Goal: Find specific page/section: Find specific page/section

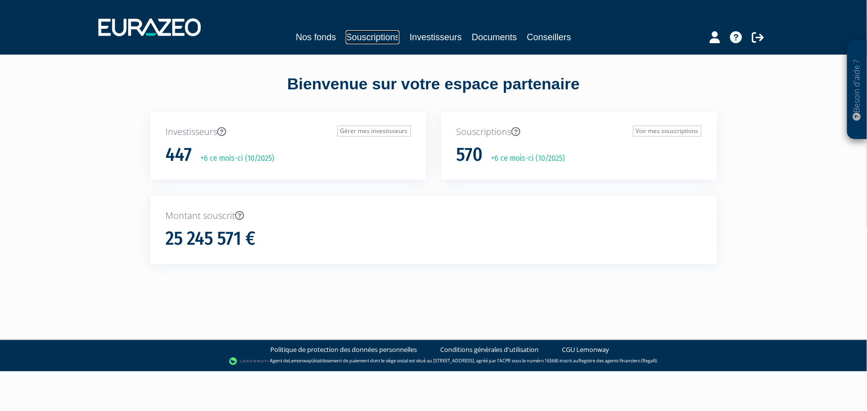
click at [387, 38] on link "Souscriptions" at bounding box center [373, 37] width 54 height 14
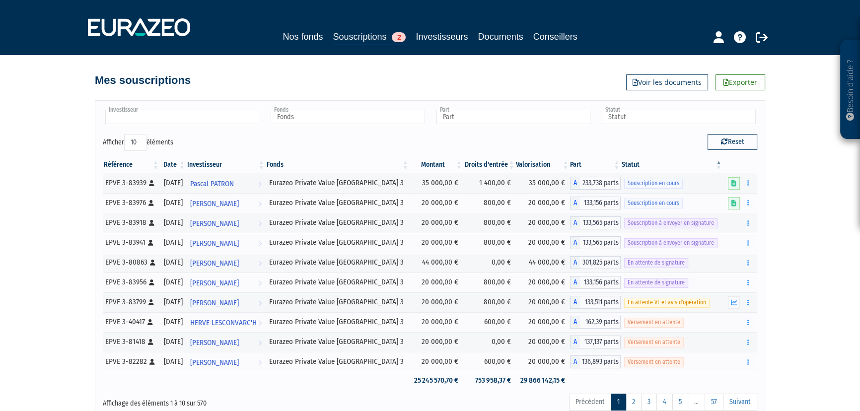
click at [199, 117] on input "text" at bounding box center [182, 117] width 154 height 14
click at [302, 148] on div "Afficher 10 25 50 100 éléments" at bounding box center [263, 143] width 320 height 19
type input "Investisseur"
click at [359, 35] on link "Souscriptions 2" at bounding box center [369, 37] width 73 height 15
click at [217, 122] on input "text" at bounding box center [182, 117] width 154 height 14
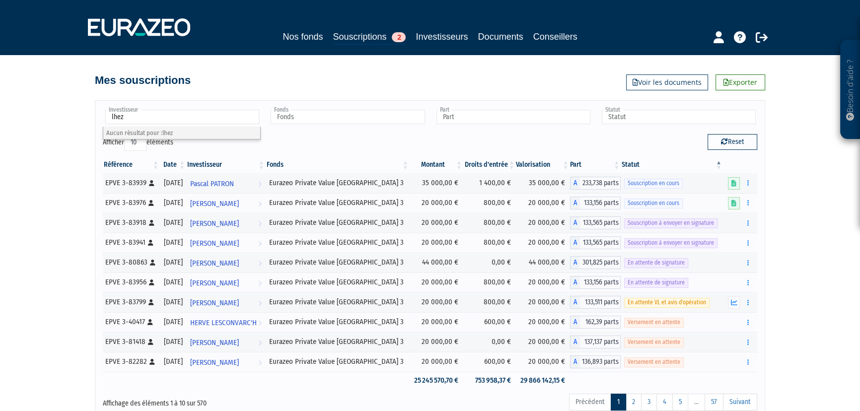
drag, startPoint x: 130, startPoint y: 115, endPoint x: 98, endPoint y: 117, distance: 31.9
click at [99, 117] on div "Investisseur 4B 534 INVEST ADINA-BIANCA STOIAN AKSB ALAIN DUMAS ALAIN JANAUD AL…" at bounding box center [430, 121] width 670 height 26
type input "Investisseur"
click at [749, 223] on button "button" at bounding box center [748, 223] width 12 height 12
click at [814, 228] on div "Besoin d'aide ? × J'ai besoin d'aide Si vous avez une question à propos du fonc…" at bounding box center [430, 211] width 860 height 423
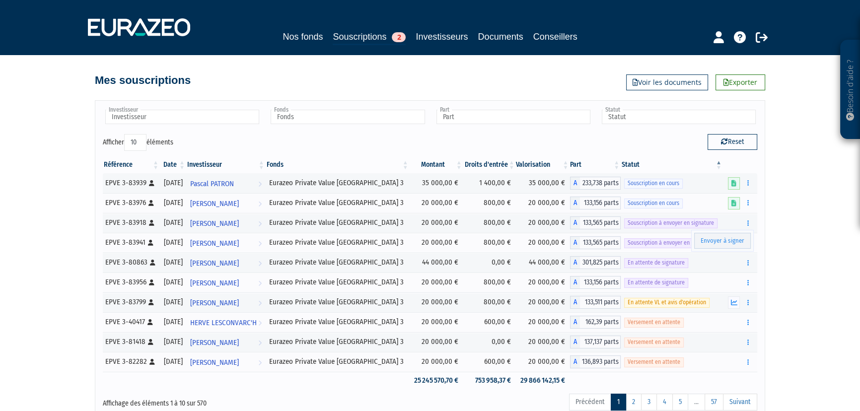
drag, startPoint x: 798, startPoint y: 279, endPoint x: 844, endPoint y: 206, distance: 86.8
click at [798, 278] on div "Besoin d'aide ? × J'ai besoin d'aide Si vous avez une question à propos du fonc…" at bounding box center [430, 211] width 860 height 423
click at [584, 144] on div "Reset" at bounding box center [597, 143] width 335 height 19
click at [449, 39] on link "Investisseurs" at bounding box center [442, 37] width 52 height 14
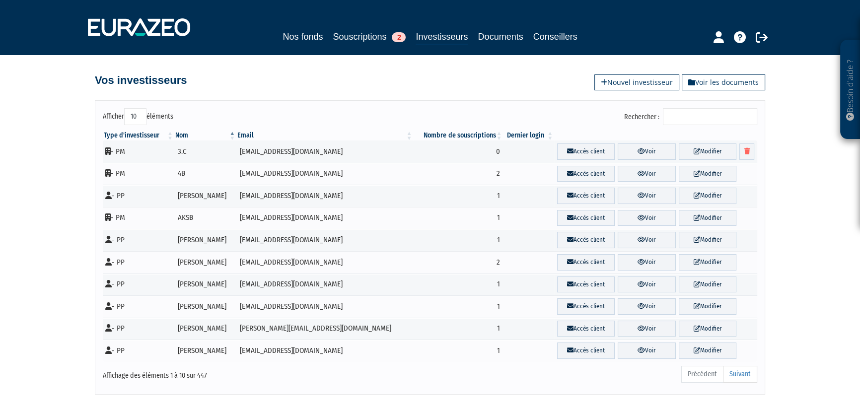
click at [708, 116] on input "Rechercher :" at bounding box center [710, 116] width 94 height 17
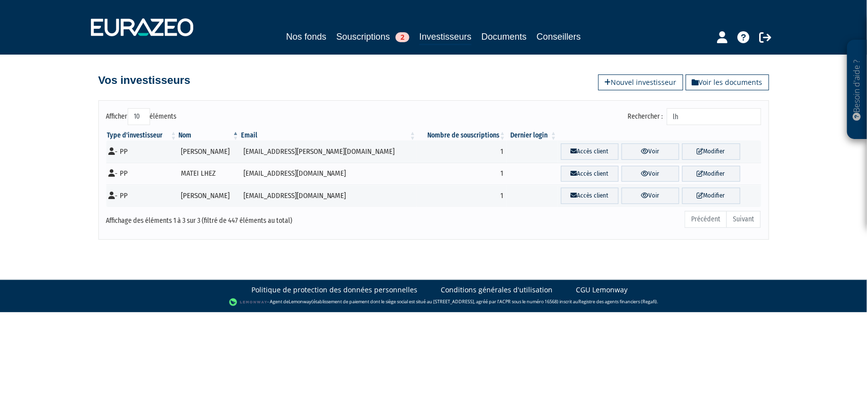
type input "l"
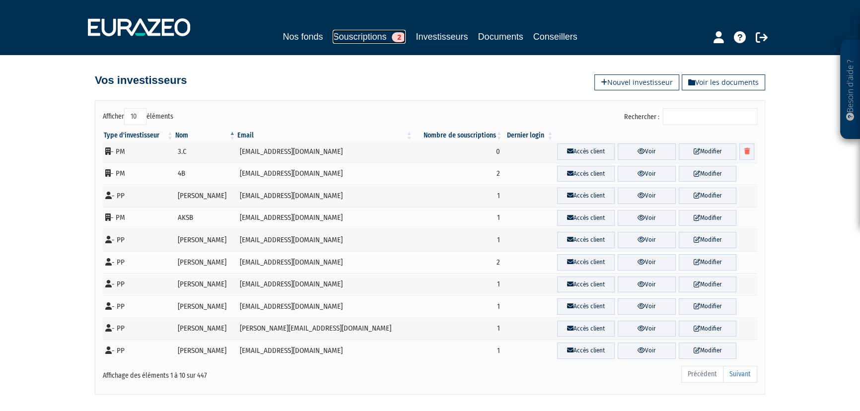
click at [353, 39] on link "Souscriptions 2" at bounding box center [369, 37] width 73 height 14
click at [353, 38] on link "Souscriptions 2" at bounding box center [369, 37] width 73 height 14
